Goal: Find specific page/section

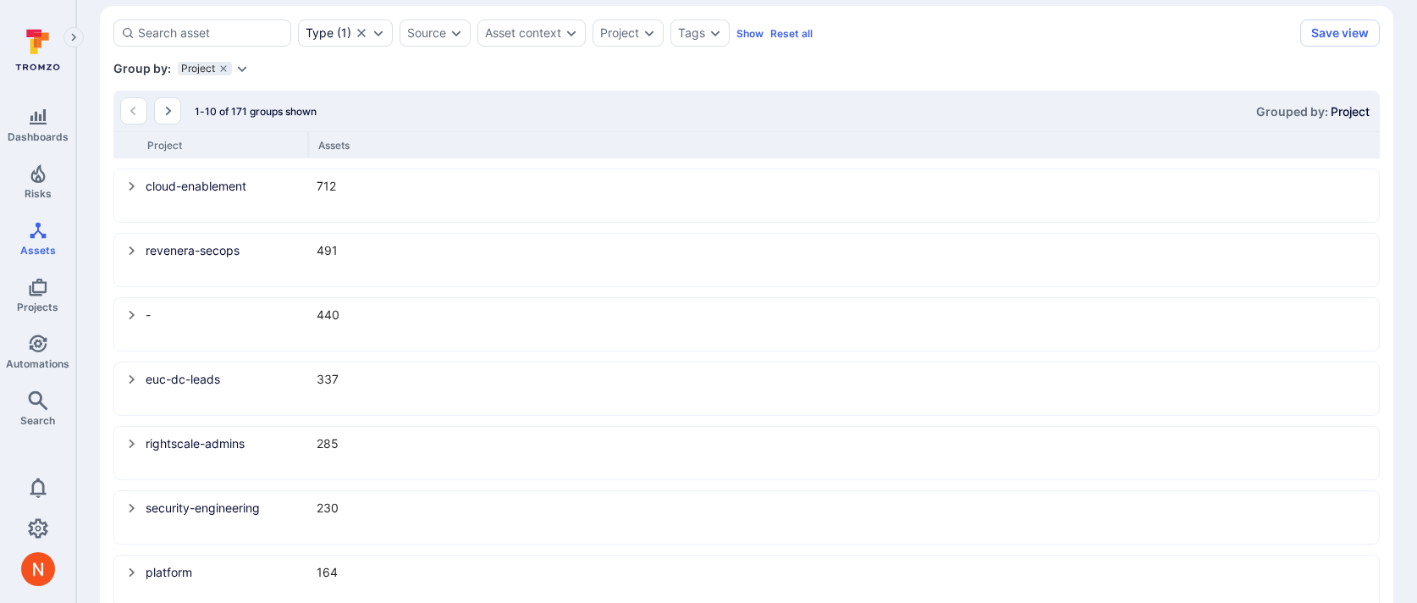
scroll to position [185, 0]
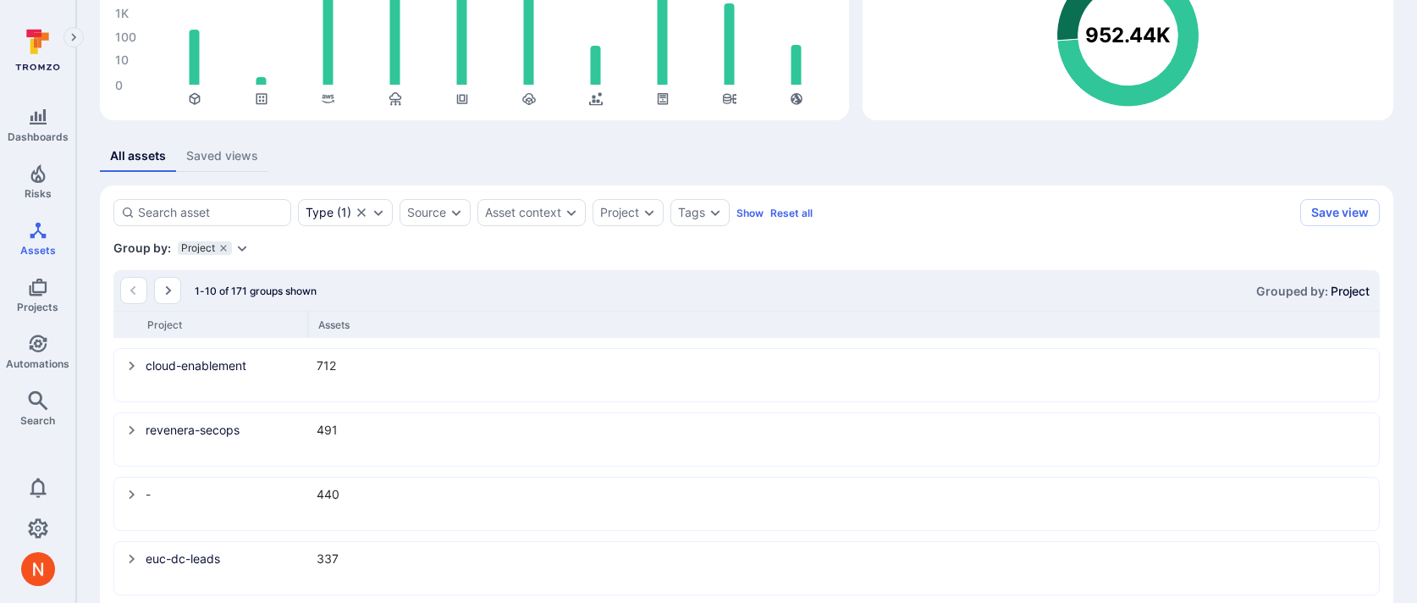
click at [819, 157] on div "All assets Saved views" at bounding box center [746, 156] width 1293 height 31
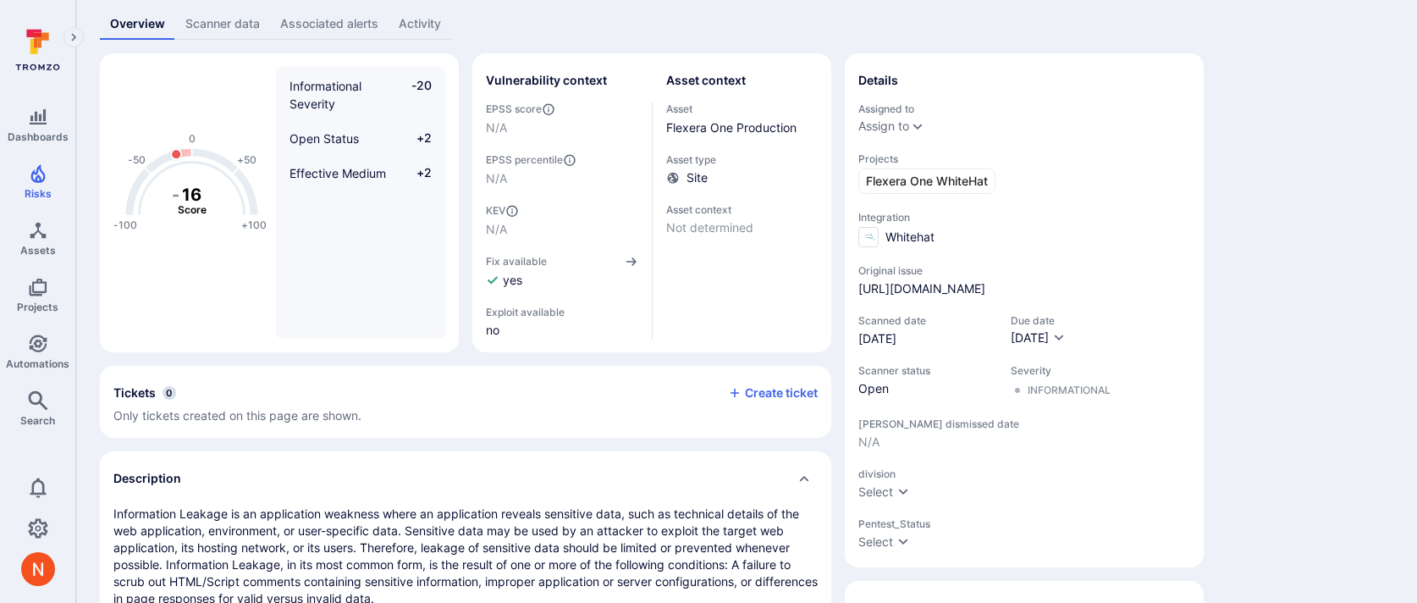
scroll to position [75, 0]
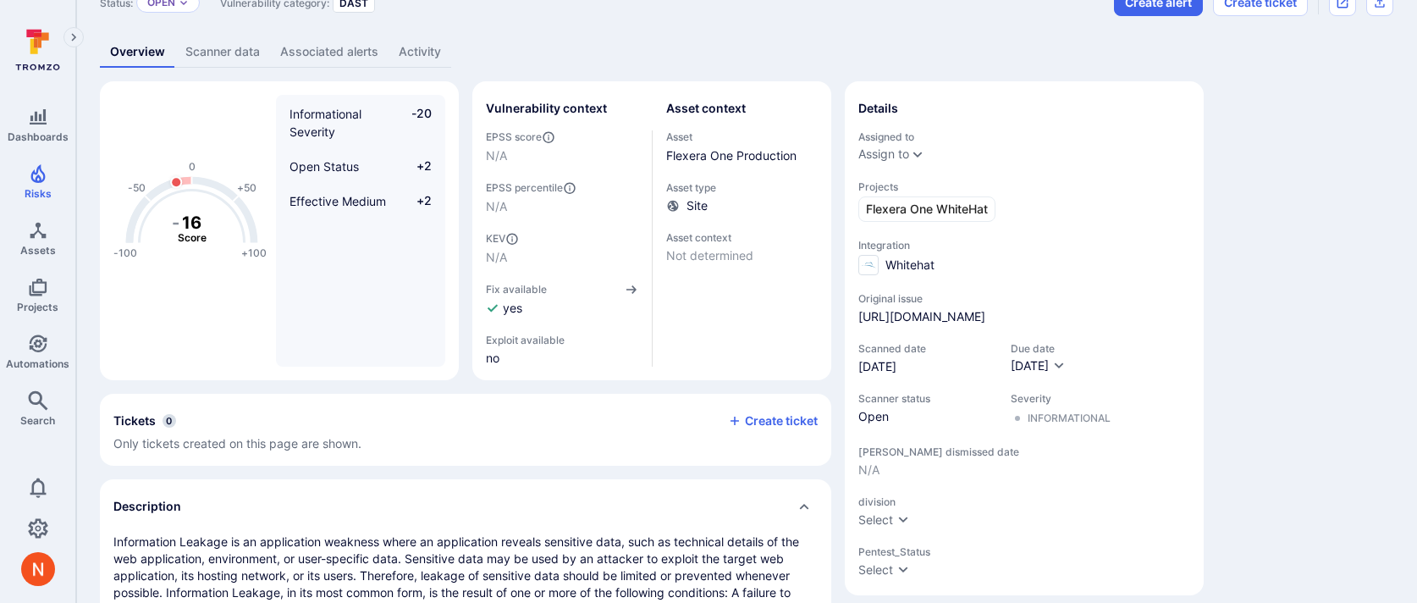
click at [249, 52] on link "Scanner data" at bounding box center [222, 51] width 95 height 31
